Goal: Task Accomplishment & Management: Use online tool/utility

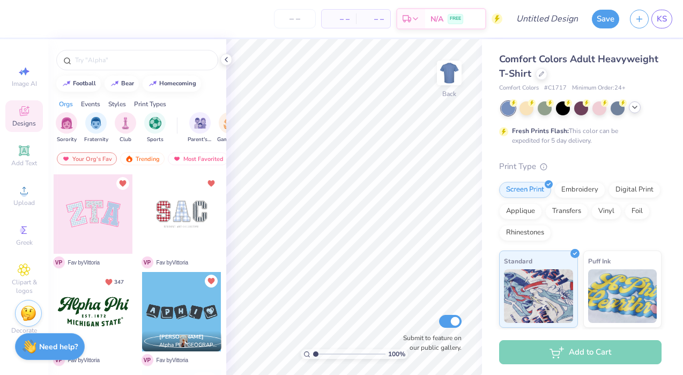
click at [639, 108] on div at bounding box center [634, 107] width 12 height 12
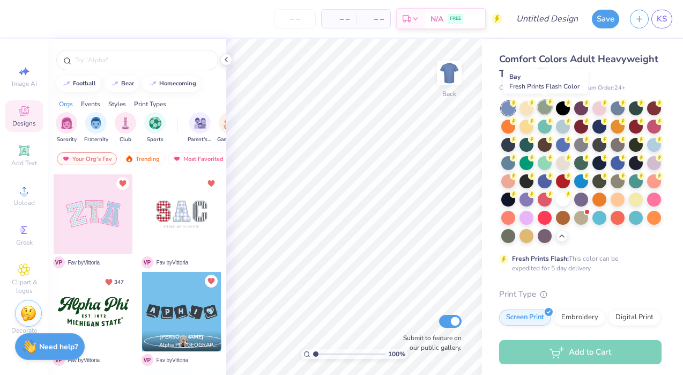
click at [544, 107] on div at bounding box center [544, 107] width 14 height 14
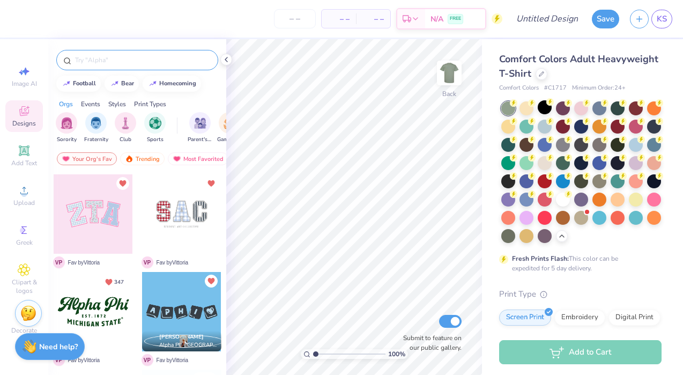
click at [95, 62] on input "text" at bounding box center [142, 60] width 137 height 11
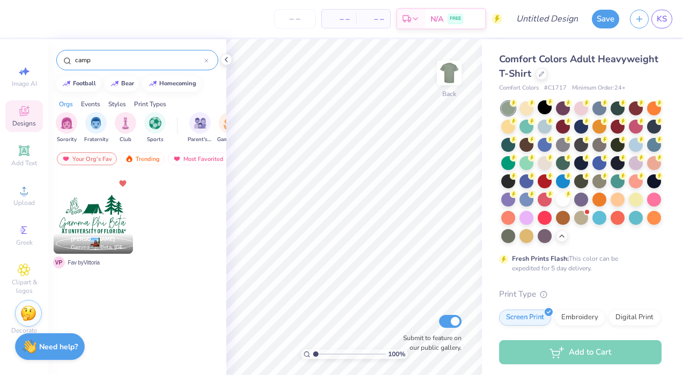
type input "camp"
click at [145, 161] on div "Trending" at bounding box center [142, 158] width 44 height 13
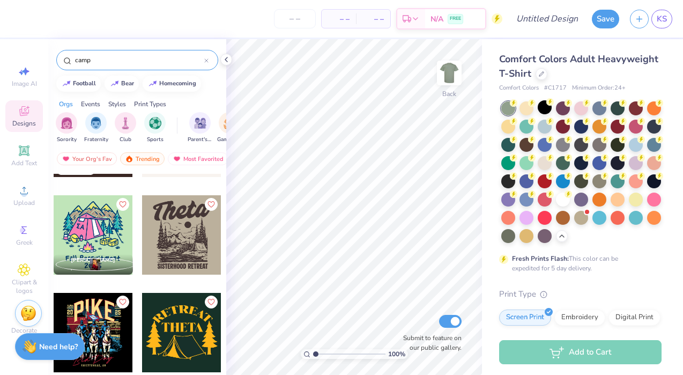
scroll to position [75, 0]
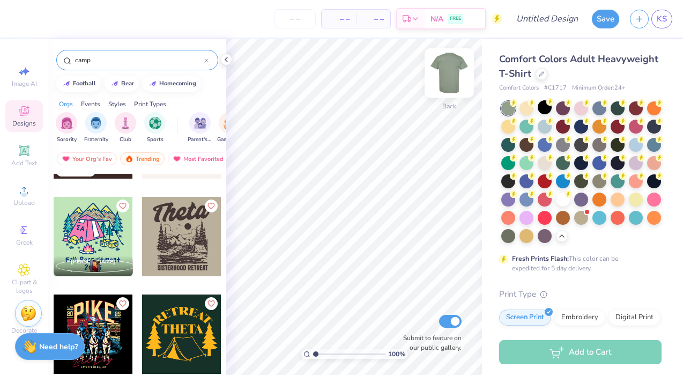
click at [450, 65] on img at bounding box center [449, 72] width 43 height 43
click at [171, 237] on div at bounding box center [181, 236] width 79 height 79
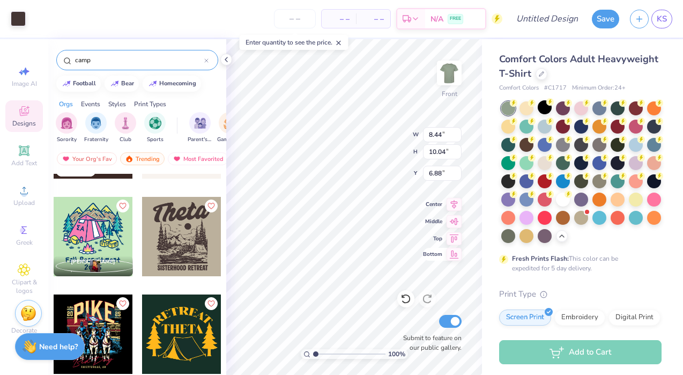
type input "6.97"
type input "10.53"
type input "12.53"
type input "6.05"
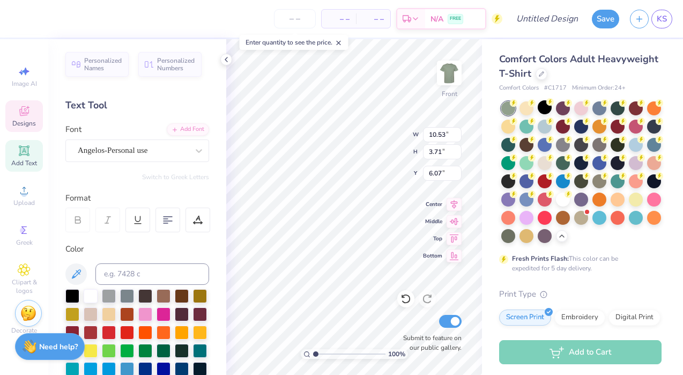
type textarea "N"
type textarea "n"
type textarea "M"
type textarea "N"
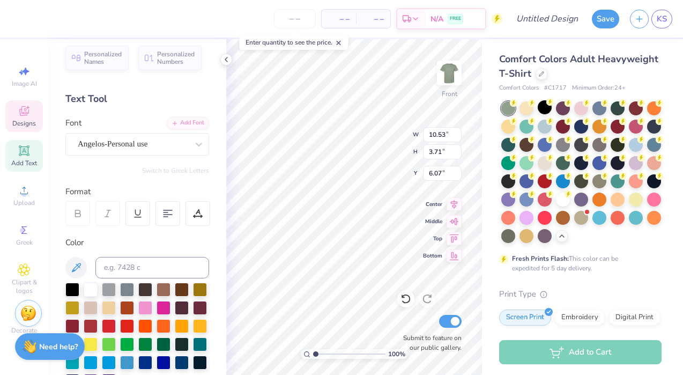
scroll to position [0, 0]
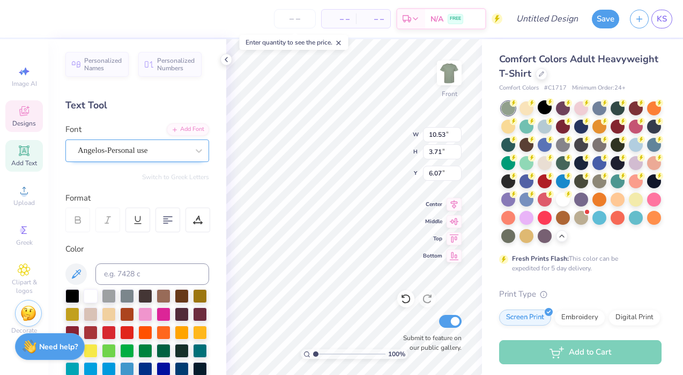
click at [180, 148] on div "Angelos-Personal use" at bounding box center [133, 150] width 113 height 17
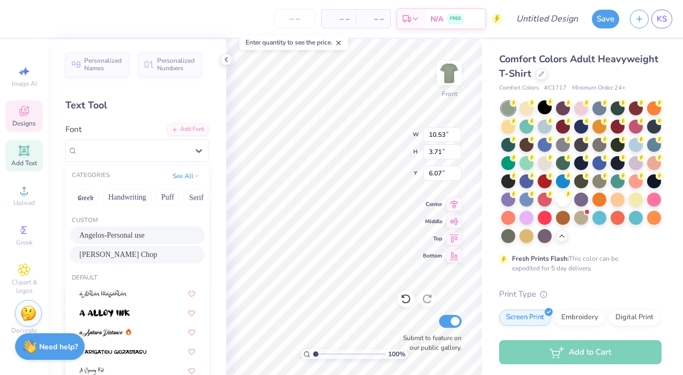
click at [137, 251] on div "[PERSON_NAME] Chop" at bounding box center [137, 254] width 116 height 11
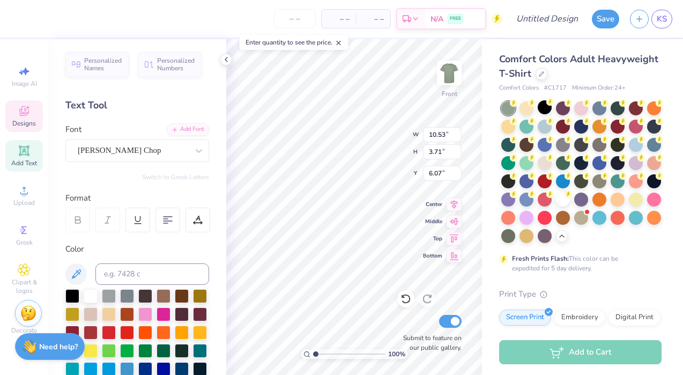
scroll to position [0, 2]
type textarea "NOVAdance"
click at [140, 145] on div "[PERSON_NAME] Chop" at bounding box center [133, 150] width 113 height 17
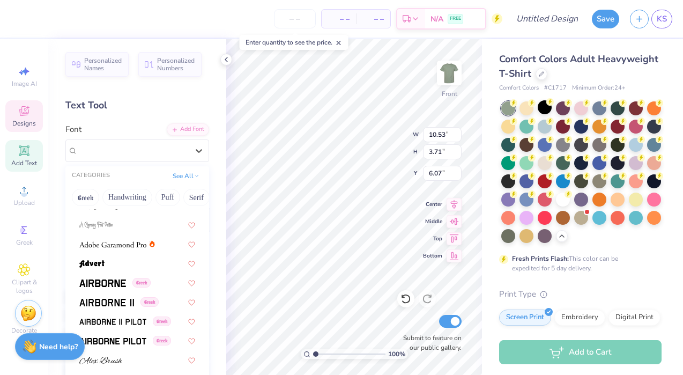
scroll to position [204, 0]
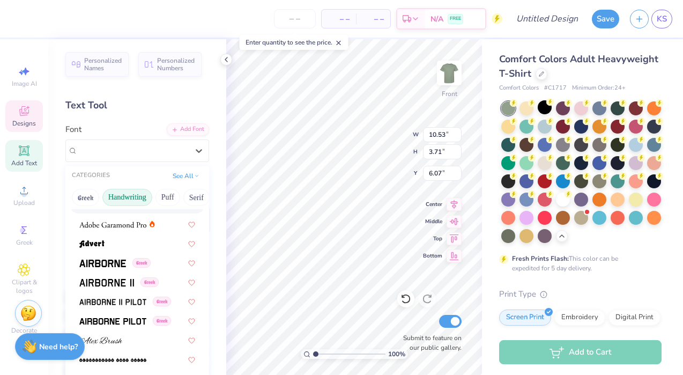
click at [121, 194] on button "Handwriting" at bounding box center [127, 197] width 50 height 17
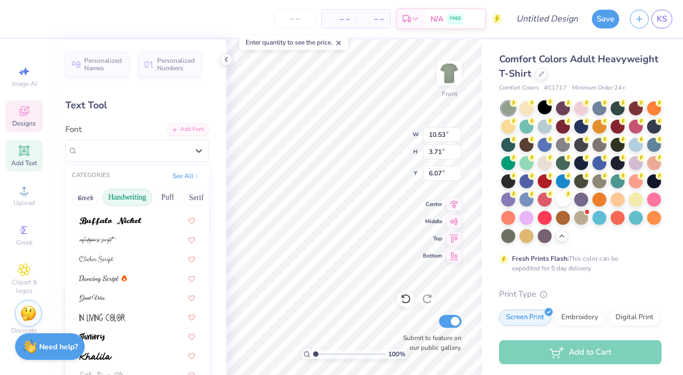
scroll to position [93, 0]
click at [146, 212] on div at bounding box center [137, 219] width 135 height 18
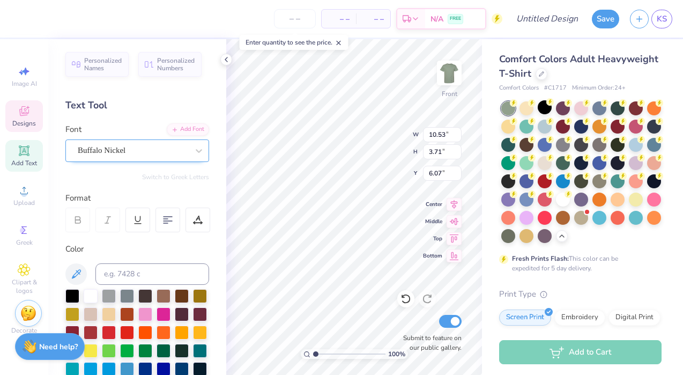
click at [170, 146] on div "Buffalo Nickel" at bounding box center [133, 150] width 113 height 17
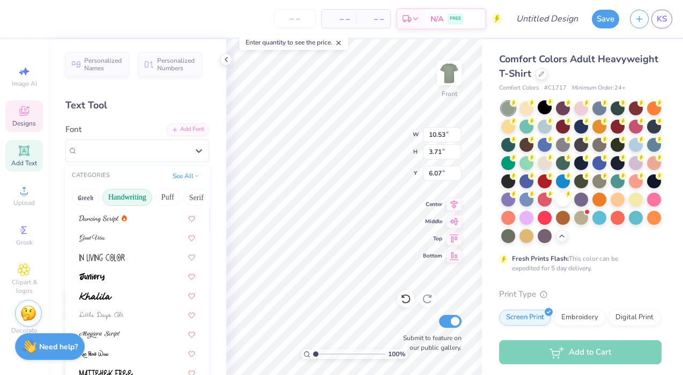
scroll to position [158, 0]
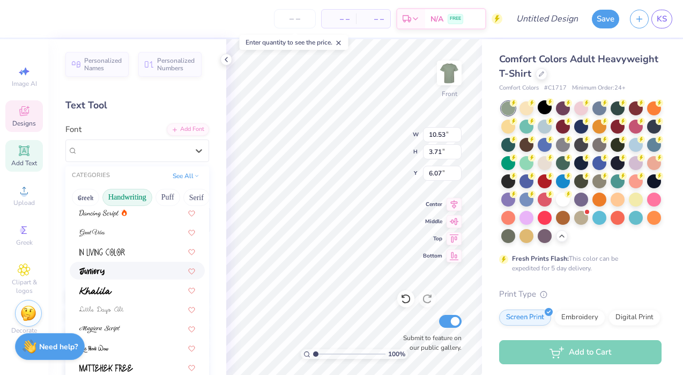
click at [140, 264] on div at bounding box center [137, 270] width 135 height 18
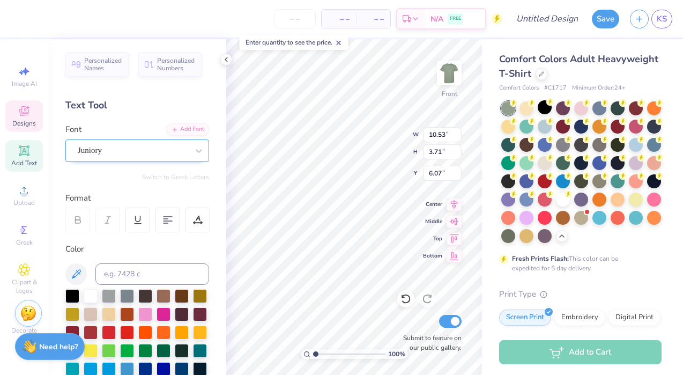
click at [174, 141] on div "Juniory" at bounding box center [137, 150] width 144 height 23
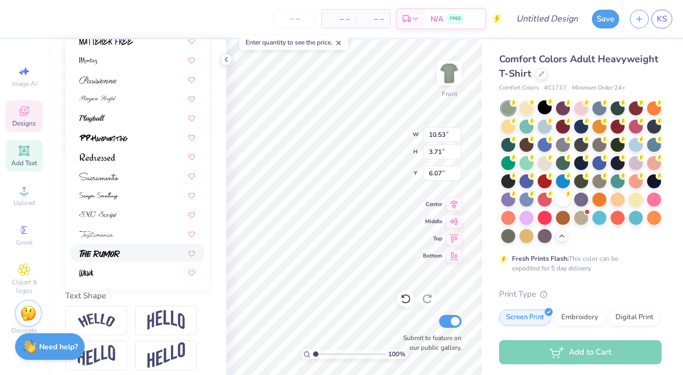
scroll to position [244, 0]
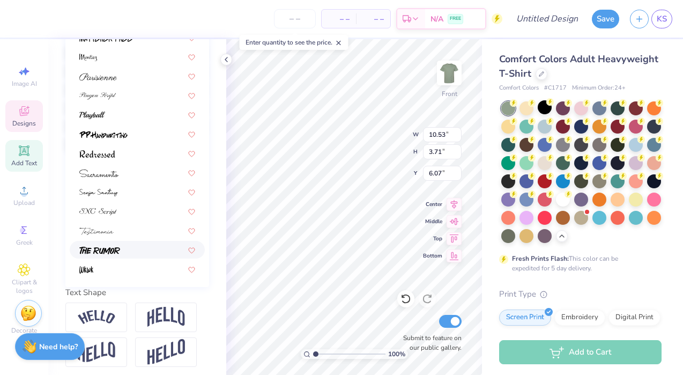
click at [130, 244] on div at bounding box center [137, 249] width 116 height 11
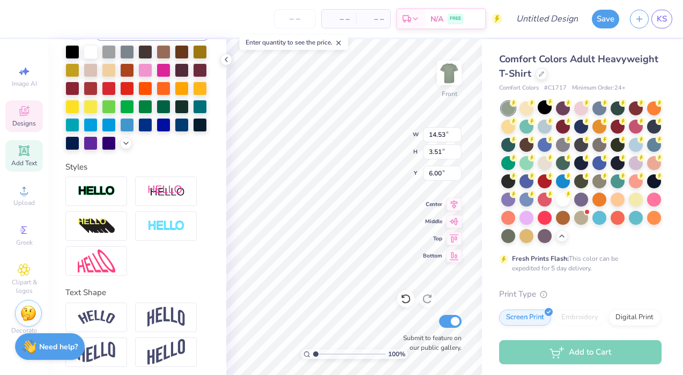
type input "6.00"
type input "13.56"
type input "3.28"
type input "6.26"
type input "13.08"
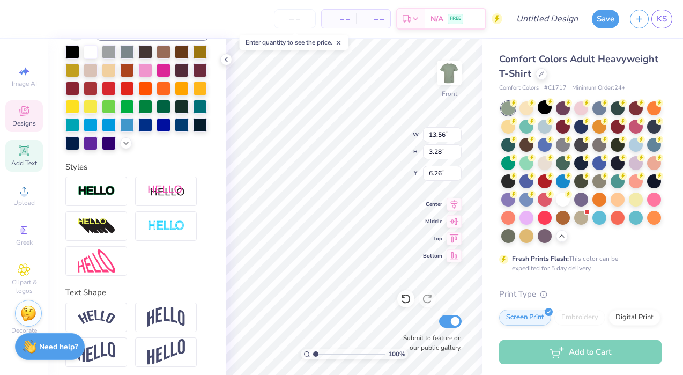
type input "3.16"
type input "6.39"
type input "9.24"
type input "0.97"
type input "17.45"
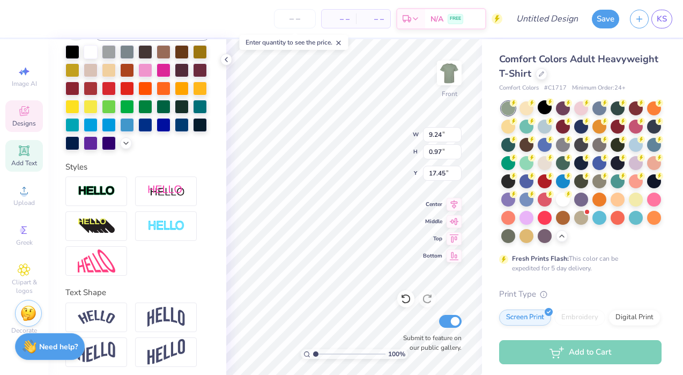
scroll to position [0, 3]
type textarea "SiSTERHOOD"
type input "9.39"
type input "8.26"
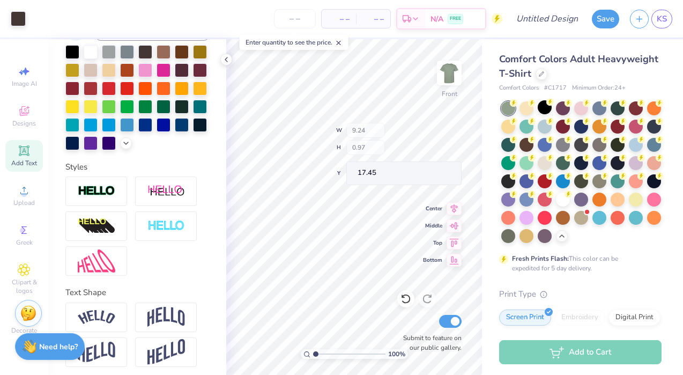
type input "9.19"
type textarea "Where positivity fuels fire"
type input "17.79"
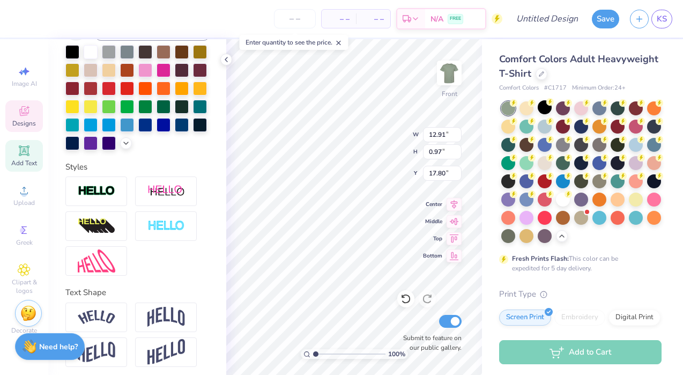
type input "17.80"
type input "9.99"
type input "0.75"
type input "18.01"
type input "9.39"
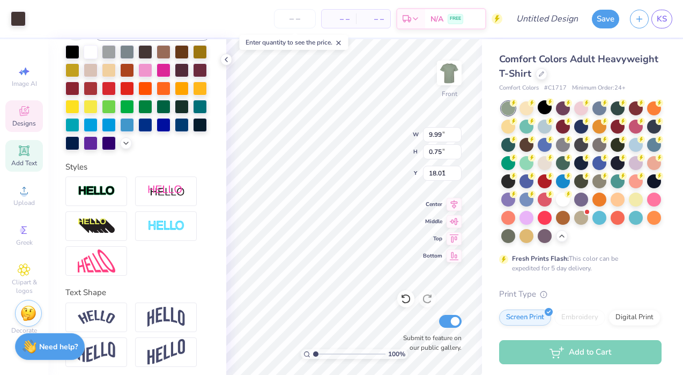
type input "8.26"
type input "9.20"
type input "9.36"
type input "0.70"
type input "17.46"
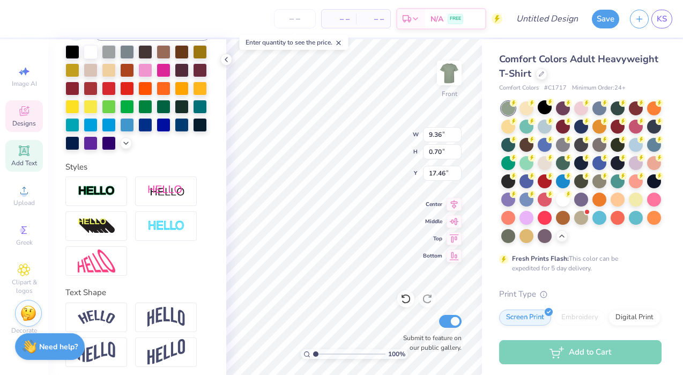
type input "17.76"
type input "1.14"
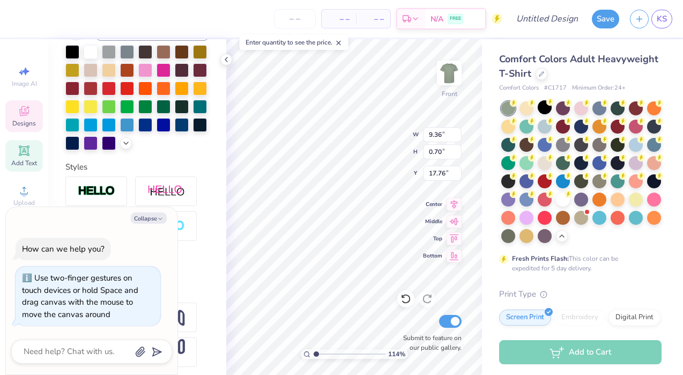
type textarea "x"
drag, startPoint x: 316, startPoint y: 352, endPoint x: 325, endPoint y: 354, distance: 8.7
type input "2.33"
click at [325, 354] on input "range" at bounding box center [349, 354] width 72 height 10
type textarea "x"
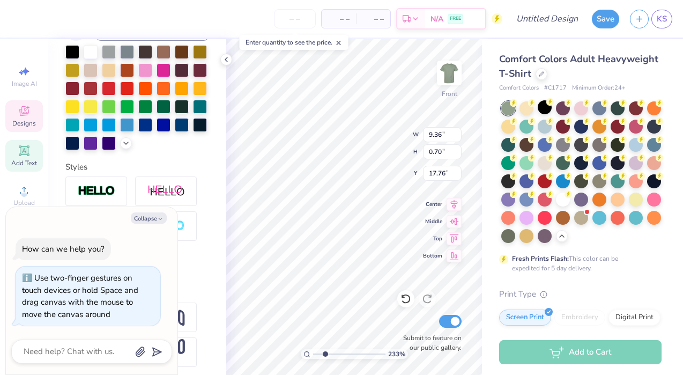
type input "17.62"
type textarea "x"
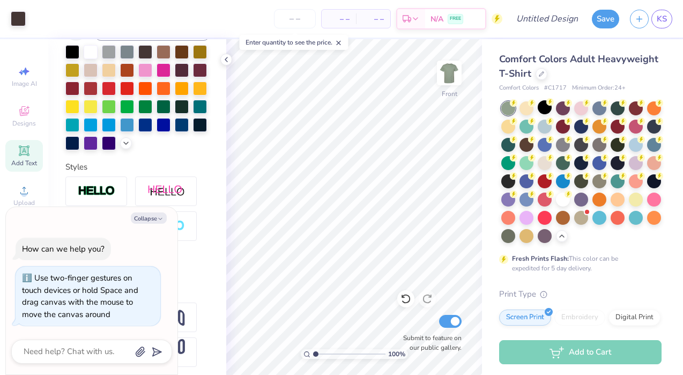
type input "1"
click at [293, 354] on div "100 %" at bounding box center [353, 206] width 335 height 335
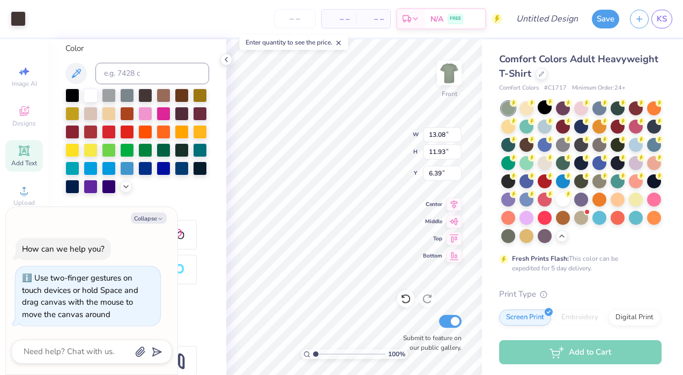
scroll to position [199, 0]
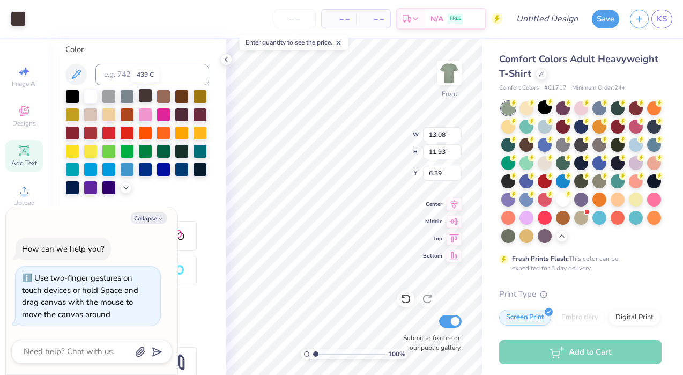
click at [144, 96] on div at bounding box center [145, 95] width 14 height 14
click at [183, 94] on div at bounding box center [182, 95] width 14 height 14
type textarea "x"
type input "13.08"
type input "3.16"
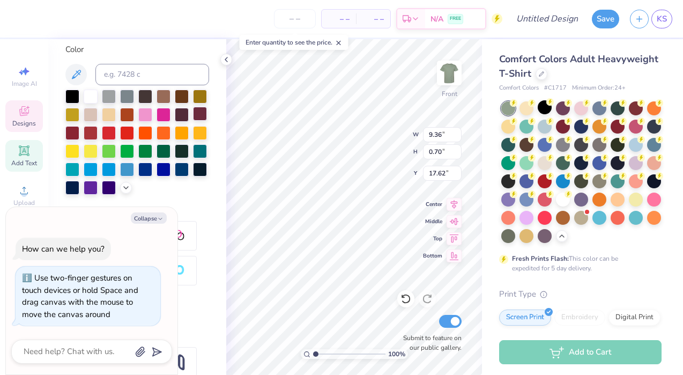
type input "6.39"
type textarea "x"
type input "9.36"
type input "0.70"
type input "17.62"
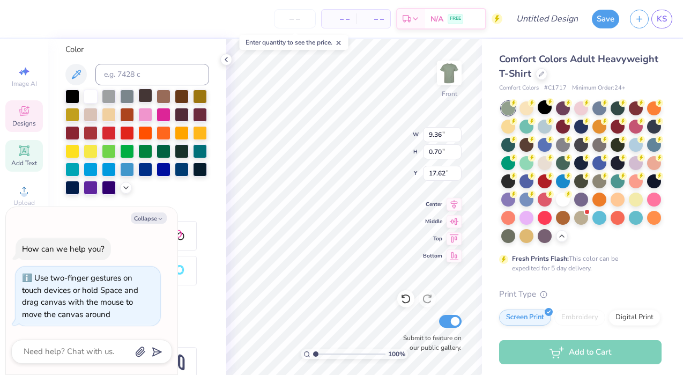
click at [144, 91] on div at bounding box center [145, 95] width 14 height 14
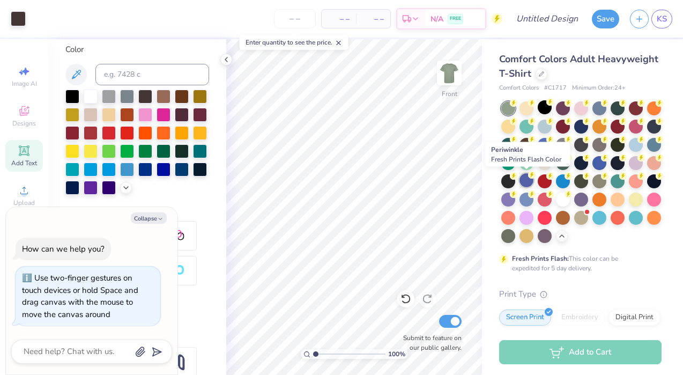
click at [525, 177] on div at bounding box center [526, 180] width 14 height 14
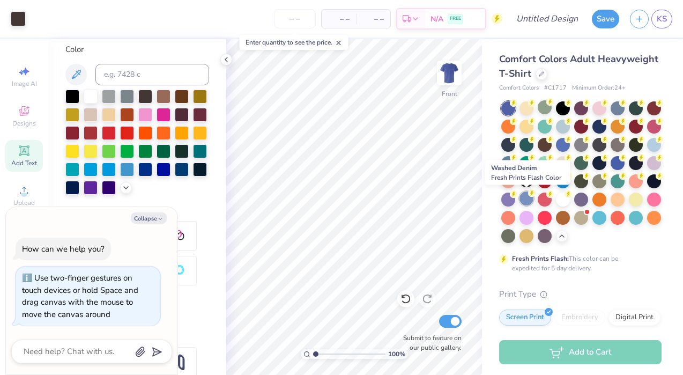
click at [524, 199] on div at bounding box center [526, 198] width 14 height 14
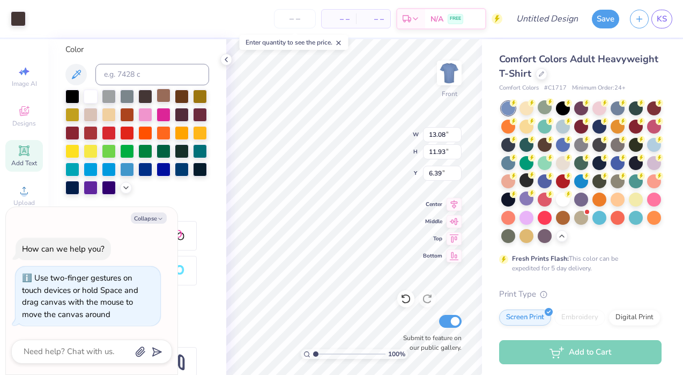
click at [161, 96] on div at bounding box center [163, 95] width 14 height 14
click at [177, 95] on div at bounding box center [182, 95] width 14 height 14
click at [180, 95] on div at bounding box center [182, 95] width 14 height 14
click at [32, 18] on div at bounding box center [37, 17] width 15 height 15
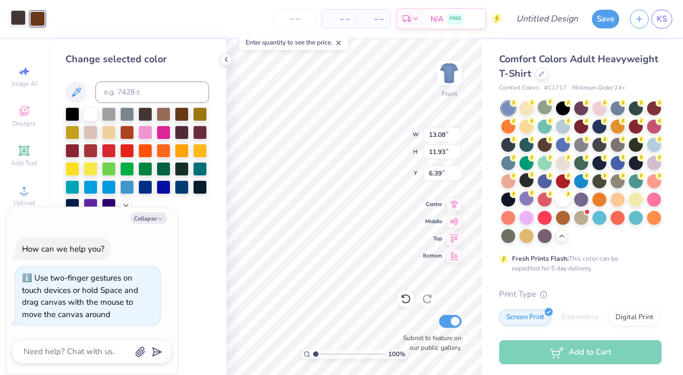
click at [16, 18] on div at bounding box center [18, 17] width 15 height 15
click at [182, 116] on div at bounding box center [182, 113] width 14 height 14
click at [179, 111] on div at bounding box center [182, 113] width 14 height 14
click at [196, 133] on div at bounding box center [200, 131] width 14 height 14
click at [179, 134] on div at bounding box center [182, 131] width 14 height 14
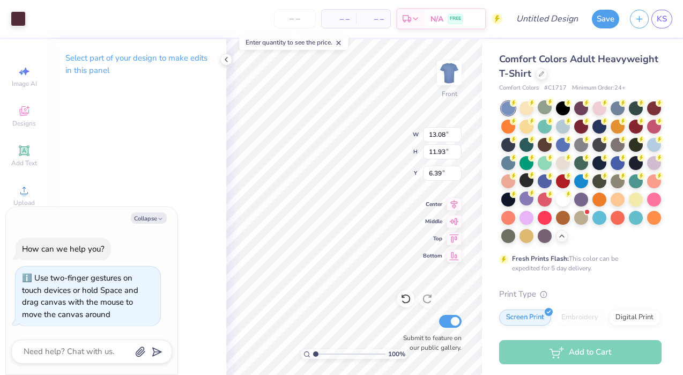
type textarea "x"
type input "13.32"
type input "12.16"
type input "6.16"
type textarea "x"
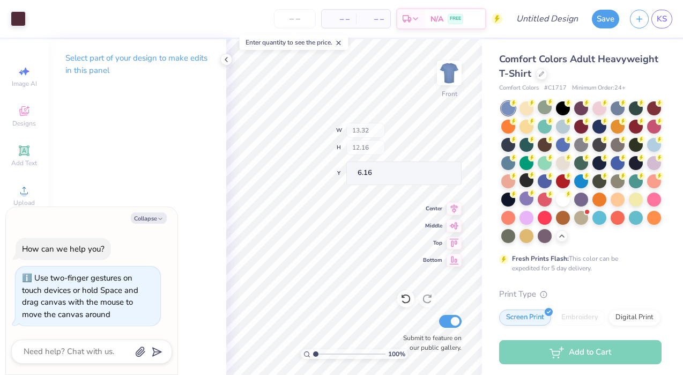
type input "6.10"
click at [170, 129] on div "Select part of your design to make edits in this panel" at bounding box center [137, 206] width 178 height 335
click at [25, 116] on icon at bounding box center [24, 110] width 13 height 13
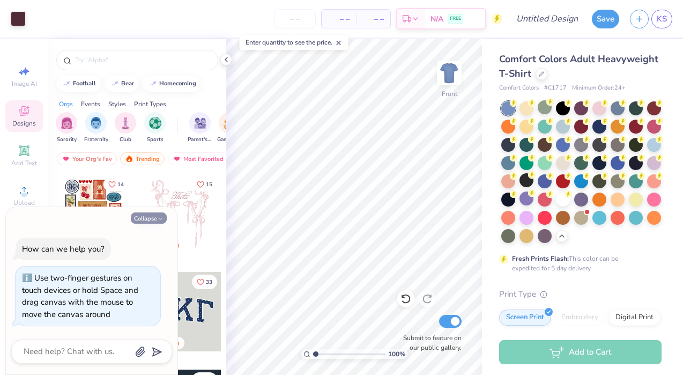
click at [159, 217] on icon "button" at bounding box center [160, 218] width 6 height 6
type textarea "x"
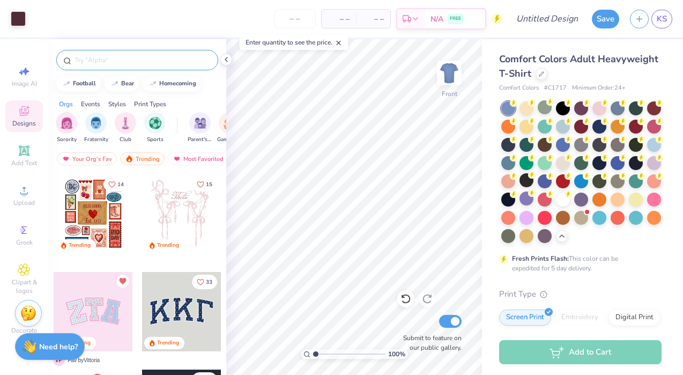
click at [131, 62] on input "text" at bounding box center [142, 60] width 137 height 11
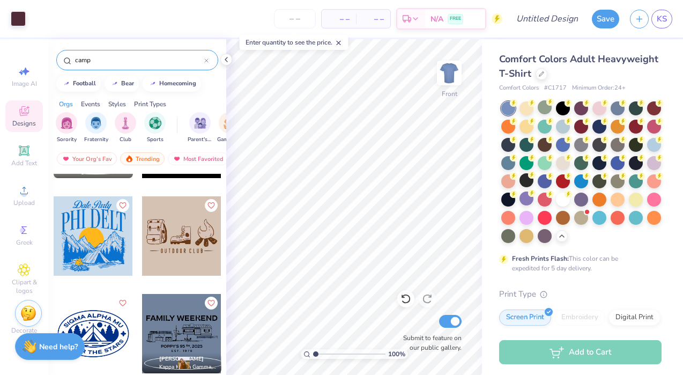
scroll to position [1734, 0]
type input "camp"
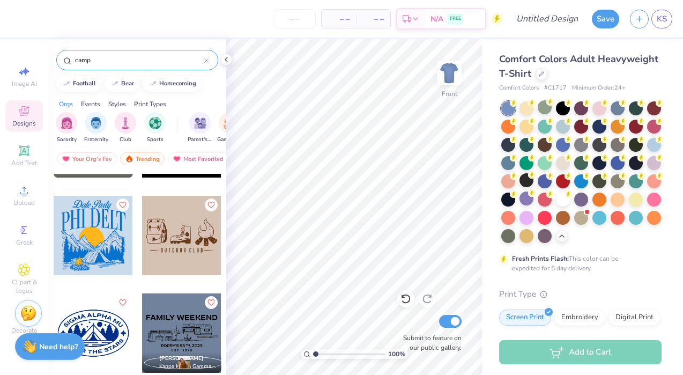
click at [83, 232] on div at bounding box center [93, 235] width 79 height 79
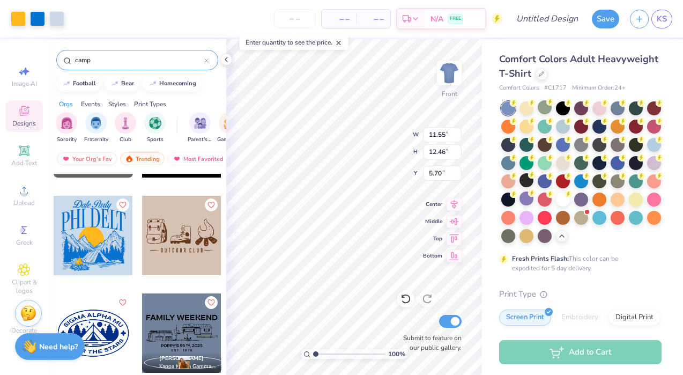
type input "5.70"
click at [547, 107] on div at bounding box center [544, 107] width 14 height 14
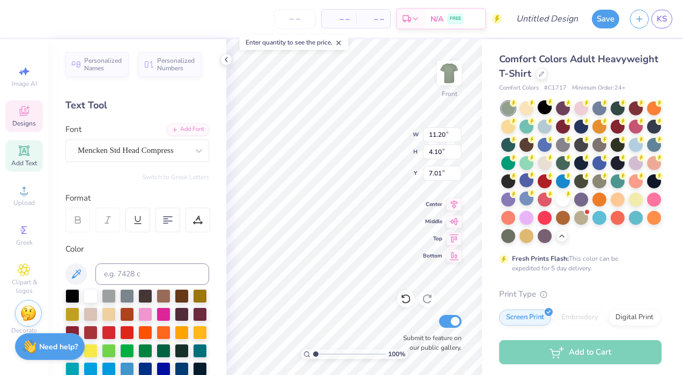
type input "11.20"
type input "4.10"
type input "7.01"
type textarea "D"
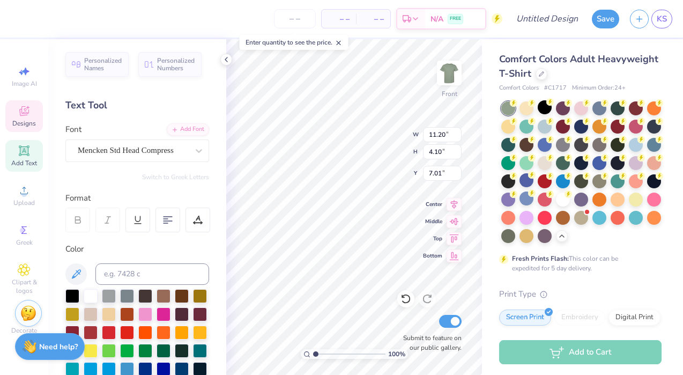
type textarea "NOVAdance"
type input "13.24"
type input "11.95"
type input "6.20"
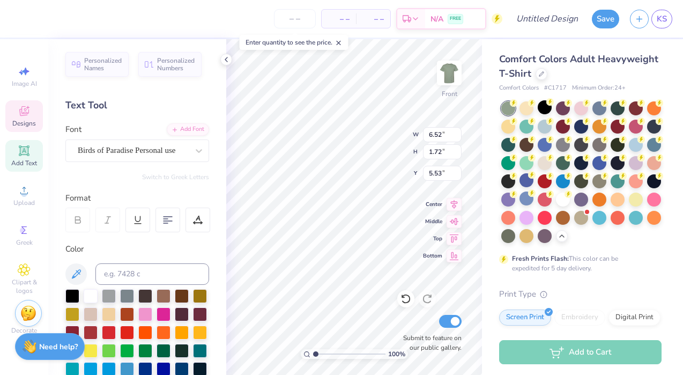
type textarea "P"
type textarea "Where positivy fuels the fire"
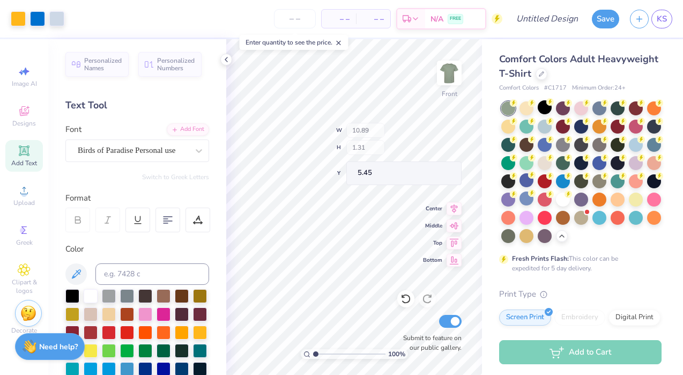
type input "5.45"
click at [446, 68] on img at bounding box center [449, 72] width 43 height 43
click at [454, 75] on img at bounding box center [449, 72] width 43 height 43
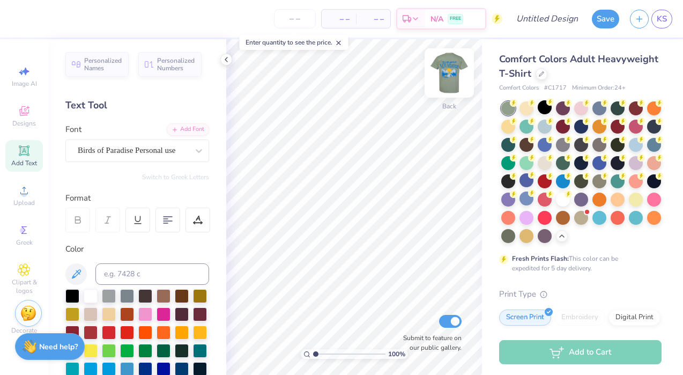
click at [440, 78] on img at bounding box center [449, 72] width 43 height 43
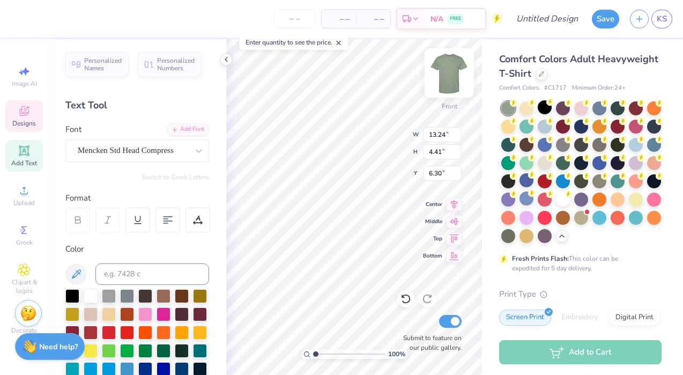
click at [448, 69] on img at bounding box center [449, 72] width 43 height 43
type input "9.46"
type input "3.15"
type input "3.80"
type input "6.89"
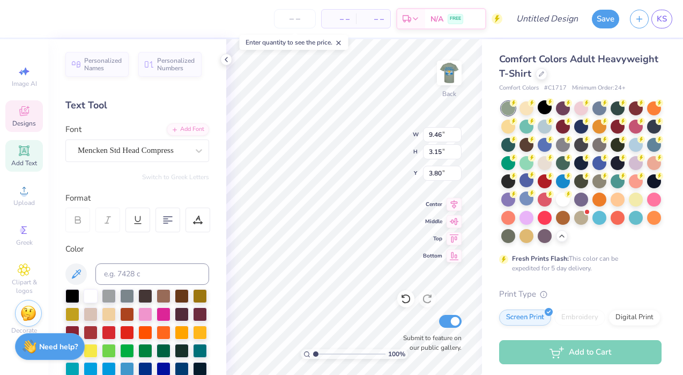
type input "2.29"
type input "4.48"
click at [452, 70] on img at bounding box center [449, 72] width 43 height 43
click at [457, 71] on img at bounding box center [449, 72] width 43 height 43
type input "8.33"
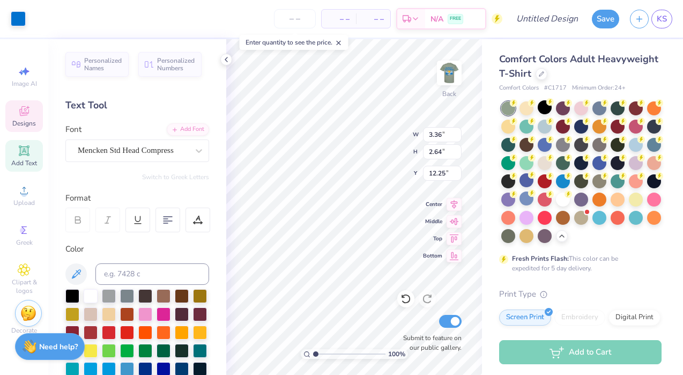
type input "11.68"
click at [449, 76] on img at bounding box center [449, 72] width 43 height 43
type input "1.35"
type input "1.68"
type input "14.84"
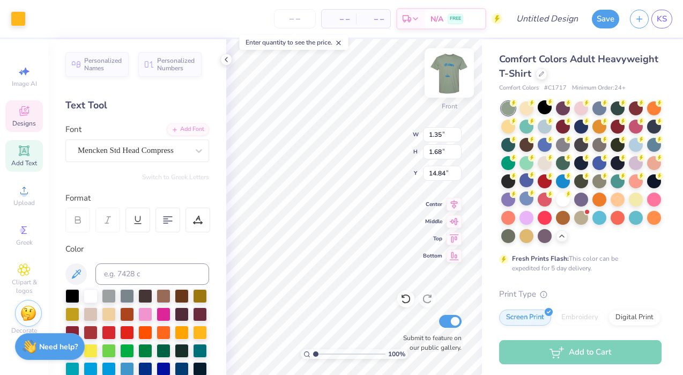
click at [454, 70] on img at bounding box center [449, 72] width 43 height 43
click at [447, 70] on img at bounding box center [449, 72] width 43 height 43
click at [455, 64] on img at bounding box center [449, 72] width 43 height 43
click at [446, 74] on img at bounding box center [449, 72] width 43 height 43
click at [406, 301] on icon at bounding box center [405, 298] width 11 height 11
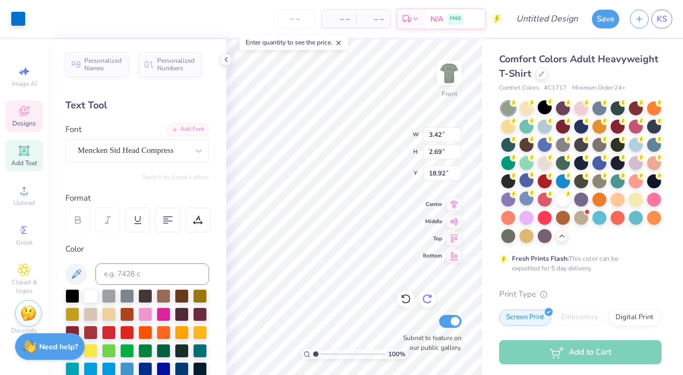
click at [428, 300] on icon at bounding box center [427, 298] width 11 height 11
type input "18.93"
type input "5.69"
type input "14.67"
drag, startPoint x: 348, startPoint y: 354, endPoint x: 335, endPoint y: 354, distance: 12.3
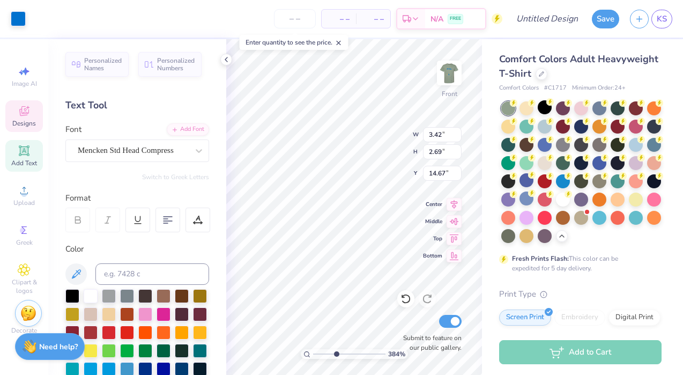
type input "3.84"
click at [335, 354] on input "range" at bounding box center [349, 354] width 72 height 10
type input "10.21"
type input "5.41"
click at [405, 297] on icon at bounding box center [405, 298] width 11 height 11
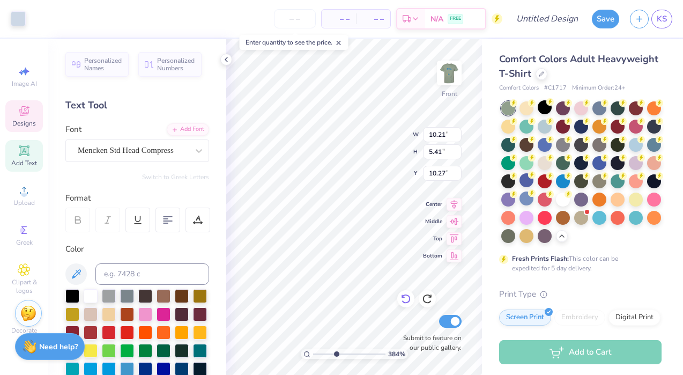
type input "10.71"
type input "1.35"
type input "1.68"
type input "14.84"
type input "3.42"
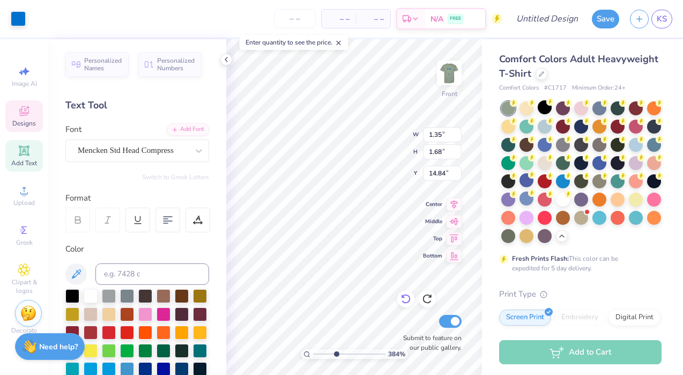
type input "2.69"
type input "14.78"
click at [432, 243] on div "Top" at bounding box center [442, 236] width 39 height 13
type input "5.17"
type input "2.47"
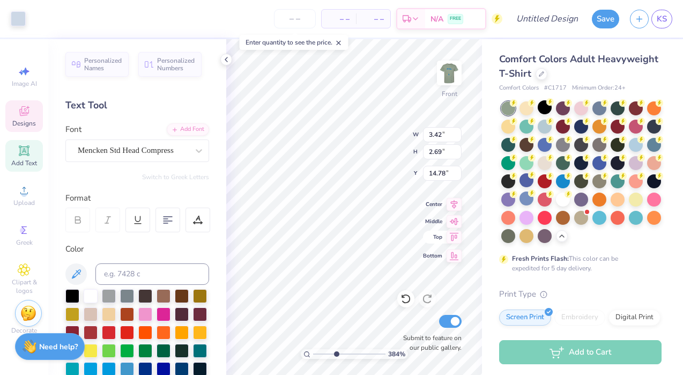
type input "14.41"
click at [407, 300] on icon at bounding box center [405, 298] width 11 height 11
type input "11.08"
type input "6.74"
click at [403, 304] on icon at bounding box center [405, 298] width 11 height 11
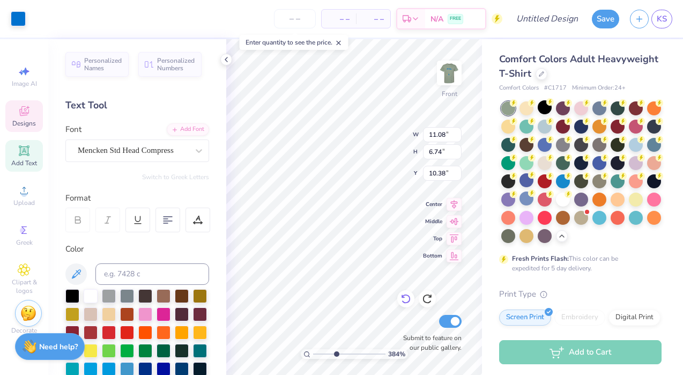
type input "10.58"
click at [436, 256] on div "384 % Front W 5.17 5.17 " H 2.47 2.47 " Y 14.41 14.41 " Center Middle Top Botto…" at bounding box center [354, 206] width 256 height 335
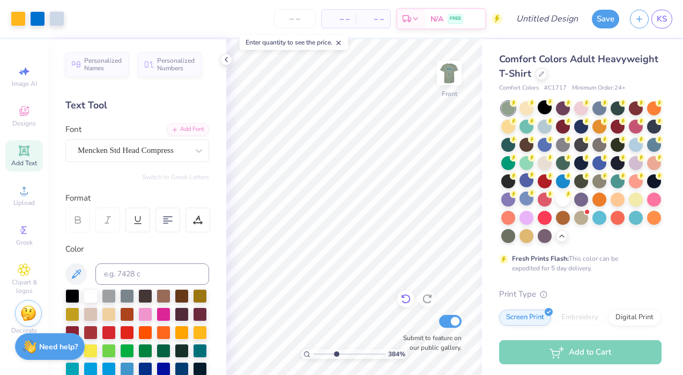
click at [405, 297] on icon at bounding box center [405, 298] width 11 height 11
click at [24, 117] on icon at bounding box center [24, 110] width 13 height 13
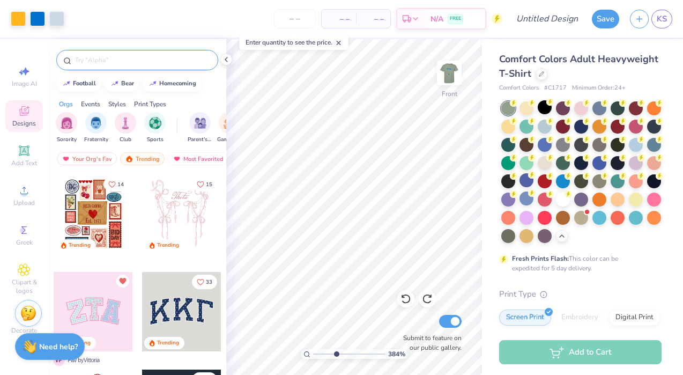
click at [148, 58] on input "text" at bounding box center [142, 60] width 137 height 11
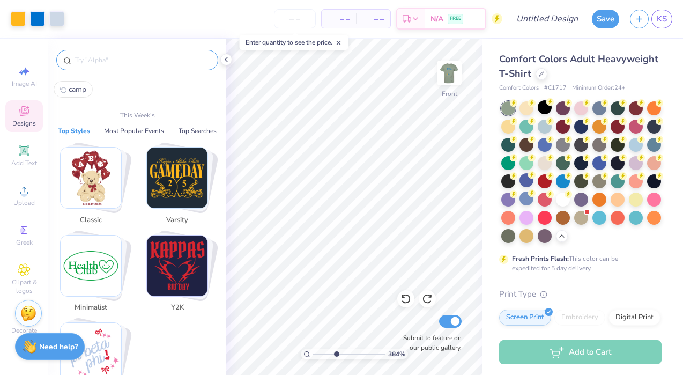
click at [149, 60] on input "text" at bounding box center [142, 60] width 137 height 11
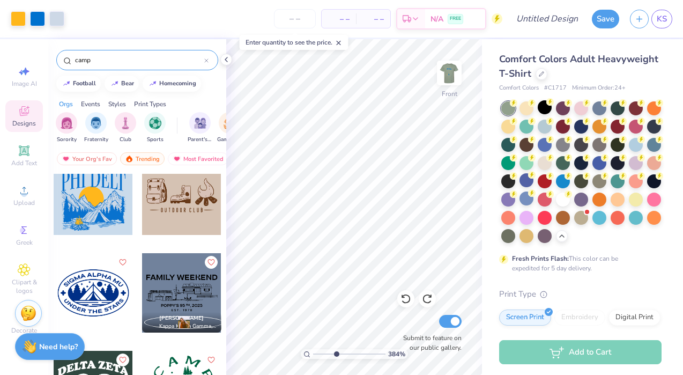
scroll to position [1769, 0]
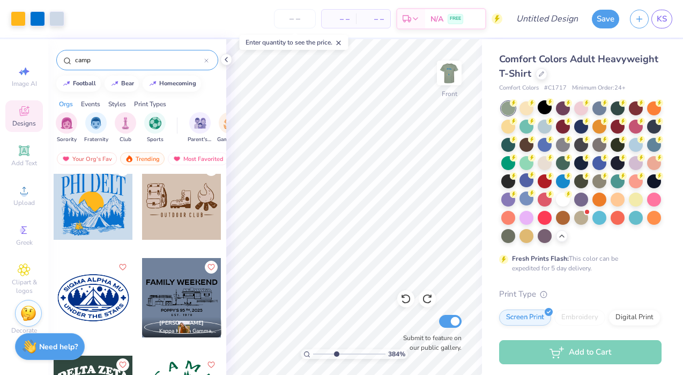
type input "camp"
type input "13.75"
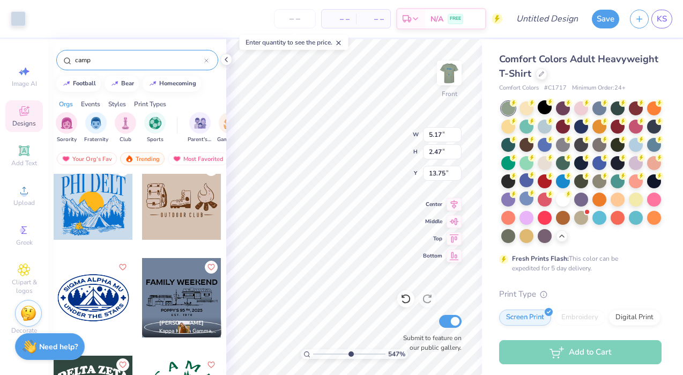
drag, startPoint x: 335, startPoint y: 353, endPoint x: 349, endPoint y: 353, distance: 14.5
click at [349, 353] on input "range" at bounding box center [349, 354] width 72 height 10
type input "8.58"
click at [370, 354] on input "range" at bounding box center [349, 354] width 72 height 10
type input "13.72"
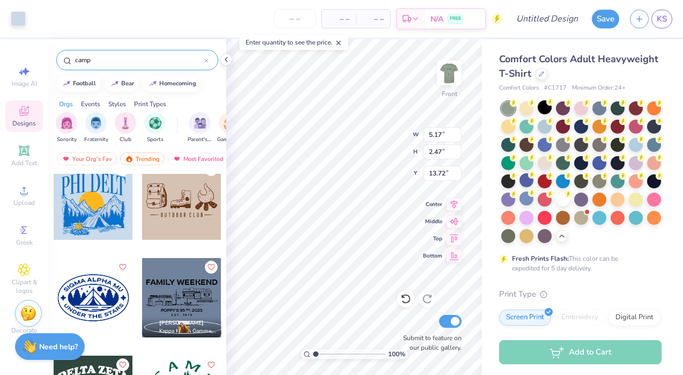
drag, startPoint x: 369, startPoint y: 353, endPoint x: 304, endPoint y: 347, distance: 65.1
click at [313, 349] on input "range" at bounding box center [349, 354] width 72 height 10
click at [449, 70] on img at bounding box center [449, 72] width 43 height 43
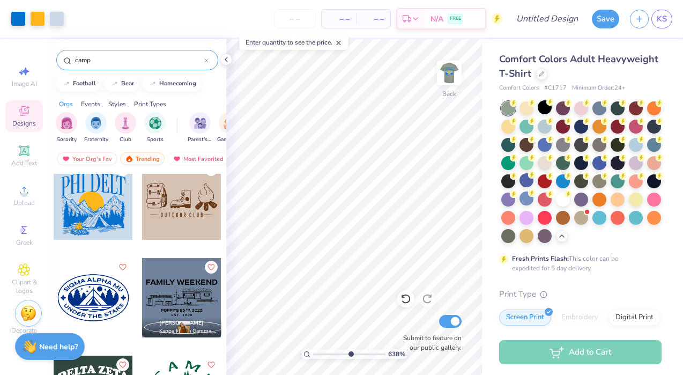
type input "5.68"
drag, startPoint x: 315, startPoint y: 354, endPoint x: 349, endPoint y: 348, distance: 34.7
click at [349, 349] on div "638 %" at bounding box center [354, 354] width 107 height 10
type input "12.24"
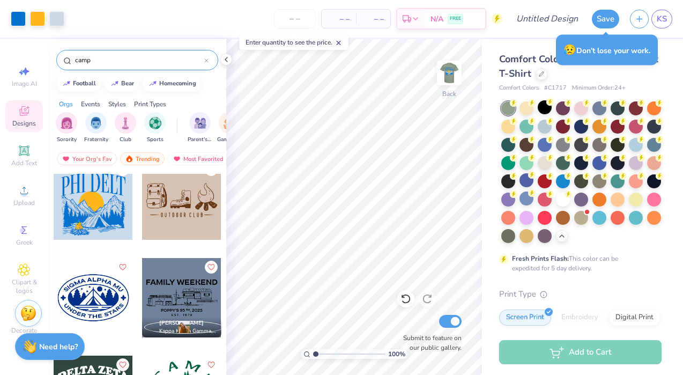
type input "1"
click at [297, 348] on div "100 %" at bounding box center [353, 206] width 335 height 335
type input "6.77"
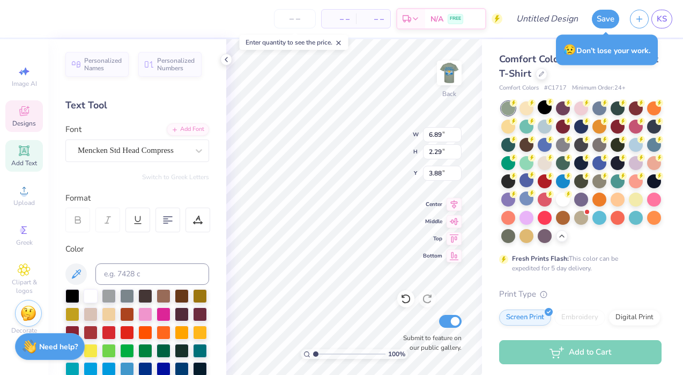
type input "3.88"
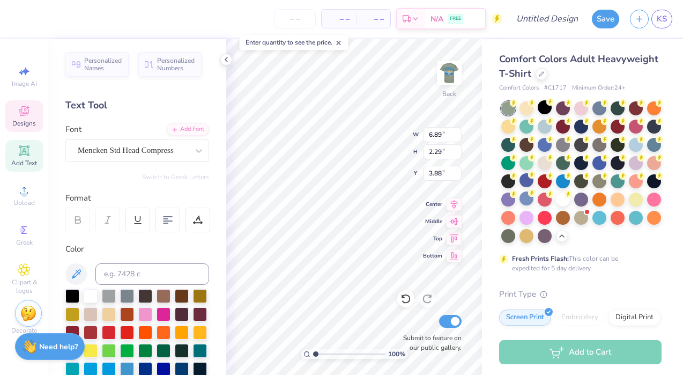
type input "9.11"
type input "3.03"
type input "3.79"
type input "6.51"
type input "8.29"
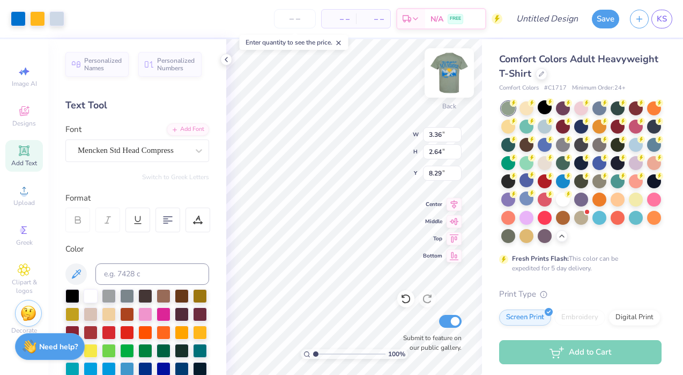
click at [448, 73] on img at bounding box center [449, 72] width 43 height 43
click at [453, 74] on img at bounding box center [449, 72] width 43 height 43
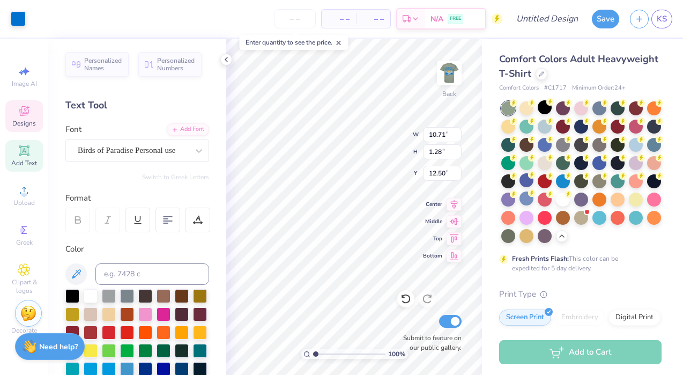
type input "12.50"
type input "9.62"
type input "6.65"
type input "0.80"
type input "10.10"
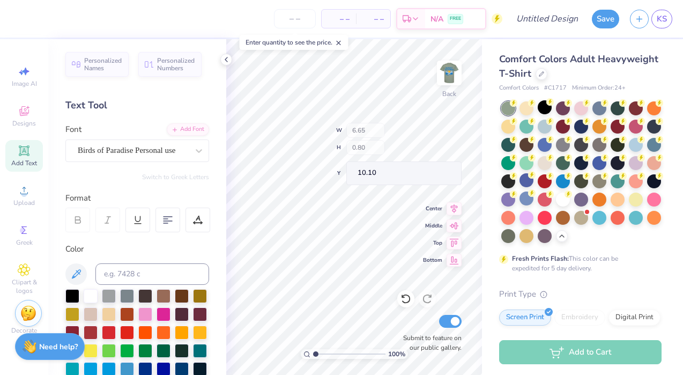
type input "9.53"
type input "6.82"
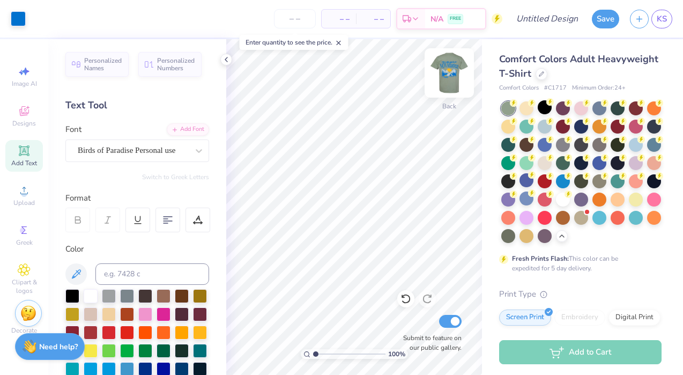
click at [454, 72] on img at bounding box center [449, 72] width 43 height 43
click at [454, 72] on img at bounding box center [448, 72] width 21 height 21
click at [456, 68] on img at bounding box center [449, 72] width 43 height 43
click at [543, 74] on icon at bounding box center [540, 72] width 5 height 5
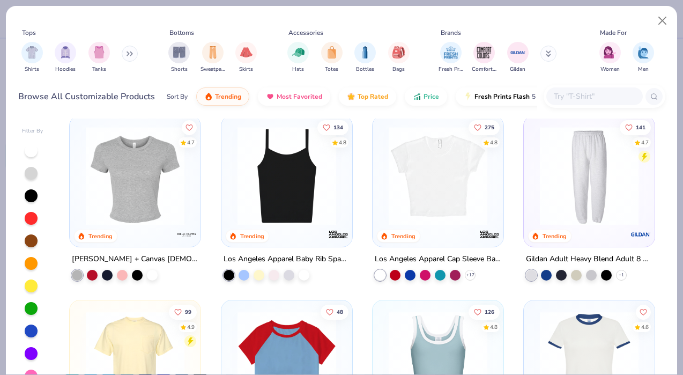
scroll to position [1126, 0]
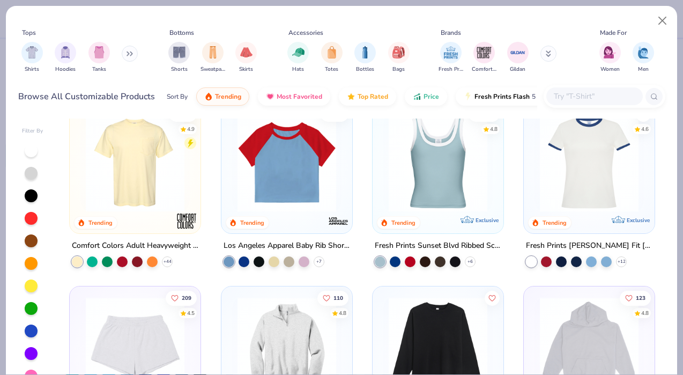
click at [144, 193] on img at bounding box center [134, 162] width 109 height 99
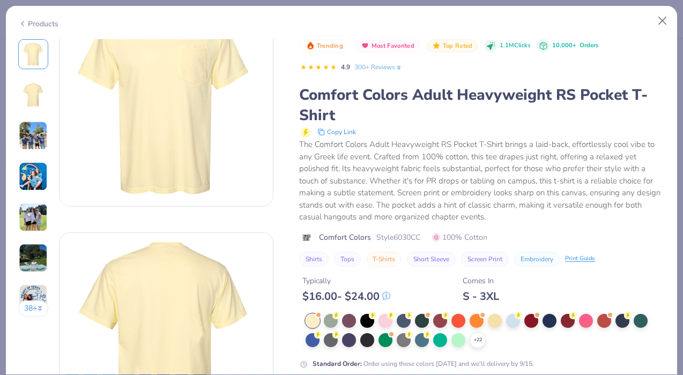
scroll to position [57, 0]
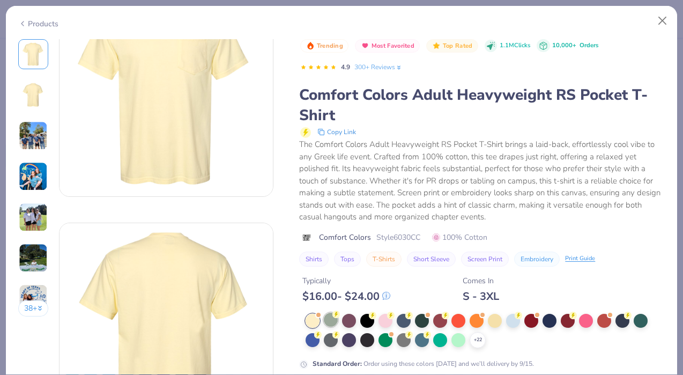
click at [330, 317] on div at bounding box center [331, 319] width 14 height 14
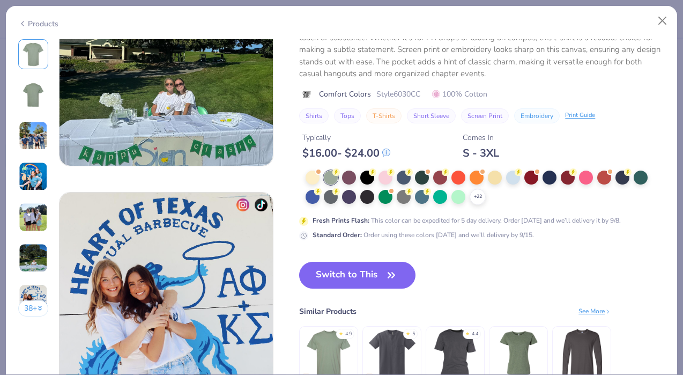
scroll to position [1287, 0]
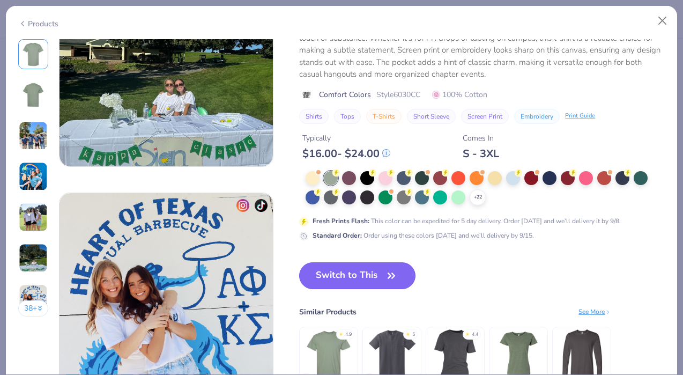
click at [350, 274] on button "Switch to This" at bounding box center [357, 275] width 116 height 27
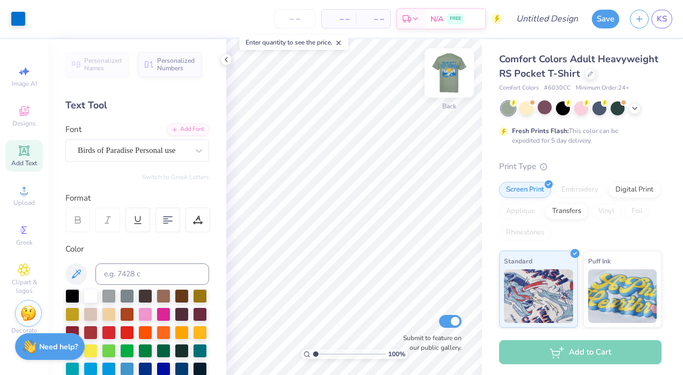
click at [446, 66] on img at bounding box center [449, 72] width 43 height 43
click at [446, 66] on img at bounding box center [448, 72] width 21 height 21
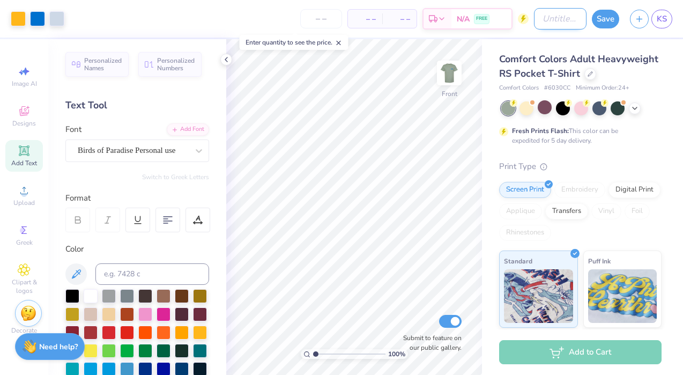
click at [540, 18] on input "Design Title" at bounding box center [560, 18] width 53 height 21
type input "theme reveal tshirt"
click at [605, 20] on button "Save" at bounding box center [605, 17] width 27 height 19
